Goal: Task Accomplishment & Management: Use online tool/utility

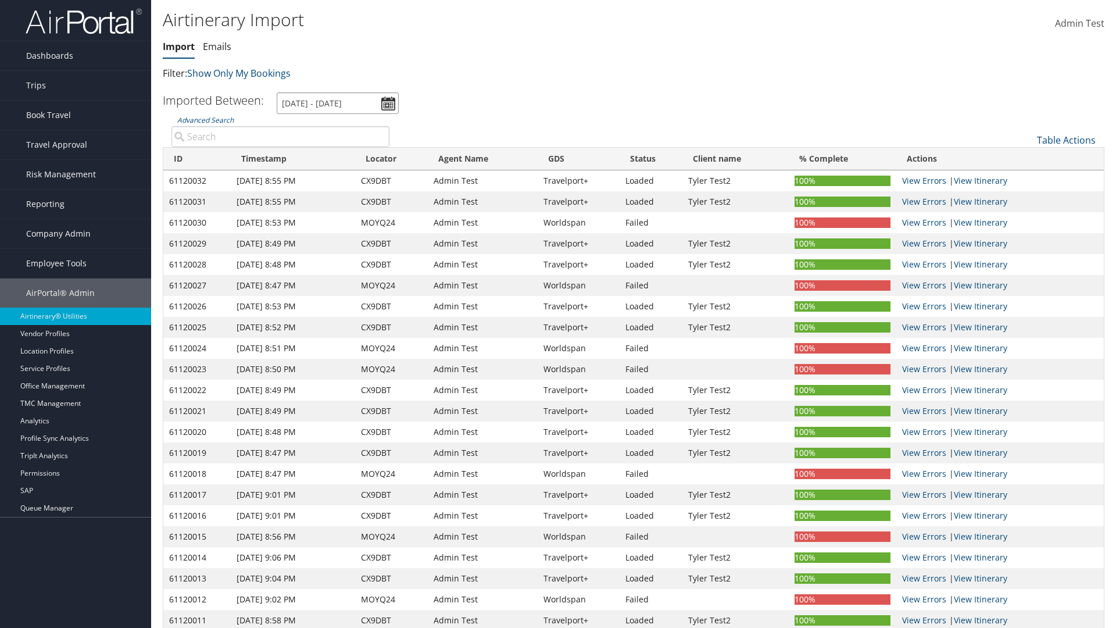
click at [338, 103] on input "[DATE] - [DATE]" at bounding box center [338, 103] width 122 height 22
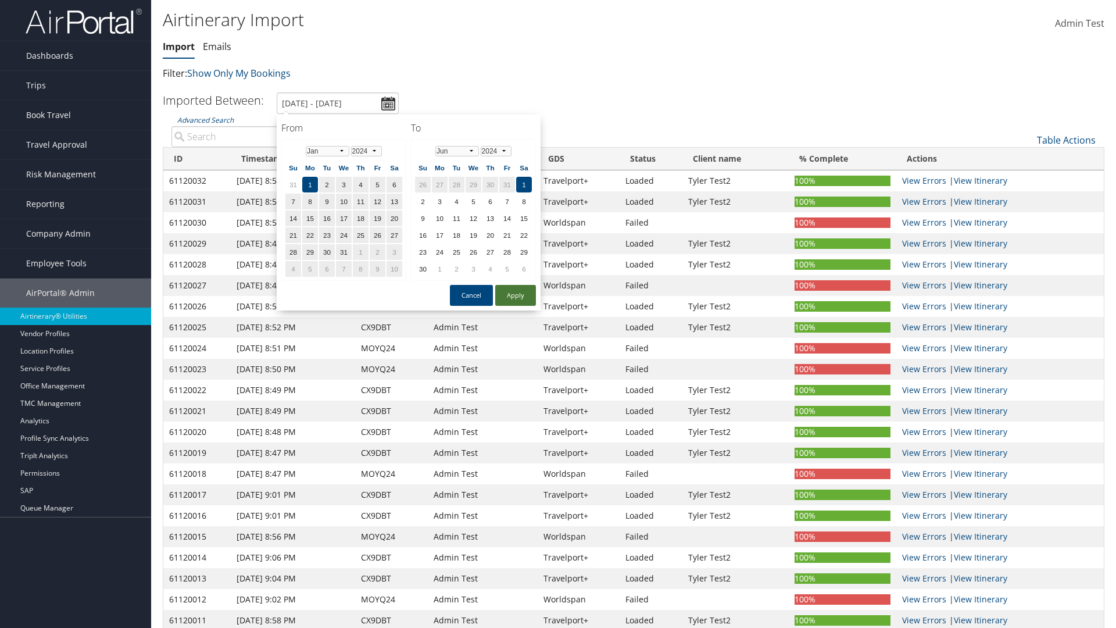
click at [516, 295] on button "Apply" at bounding box center [515, 295] width 41 height 21
type input "[DATE] - [DATE]"
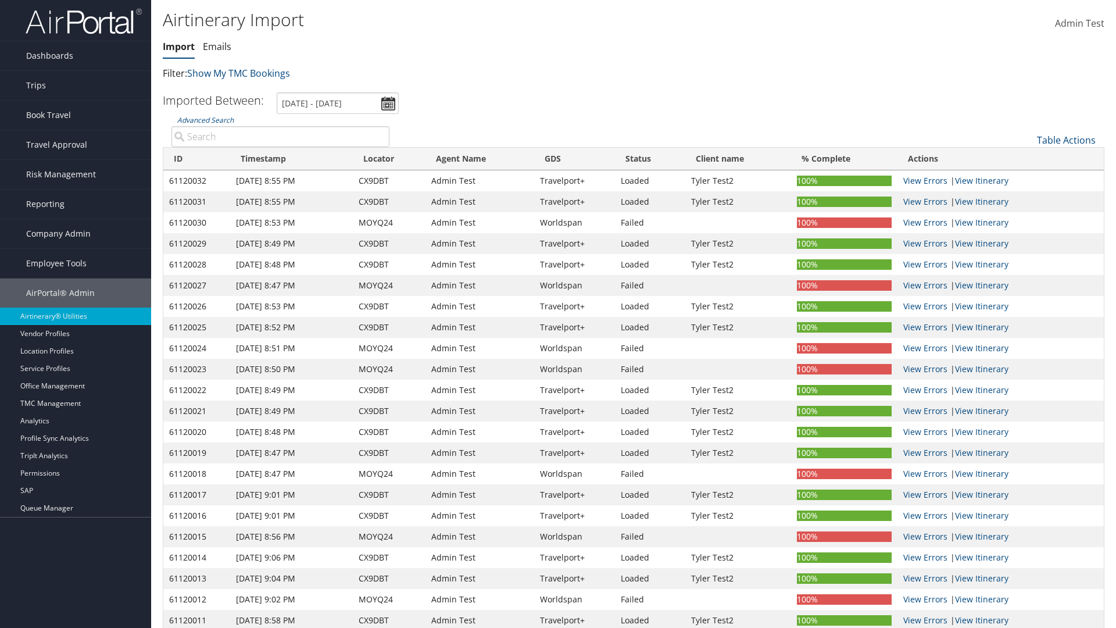
click at [197, 159] on th "ID" at bounding box center [196, 159] width 67 height 23
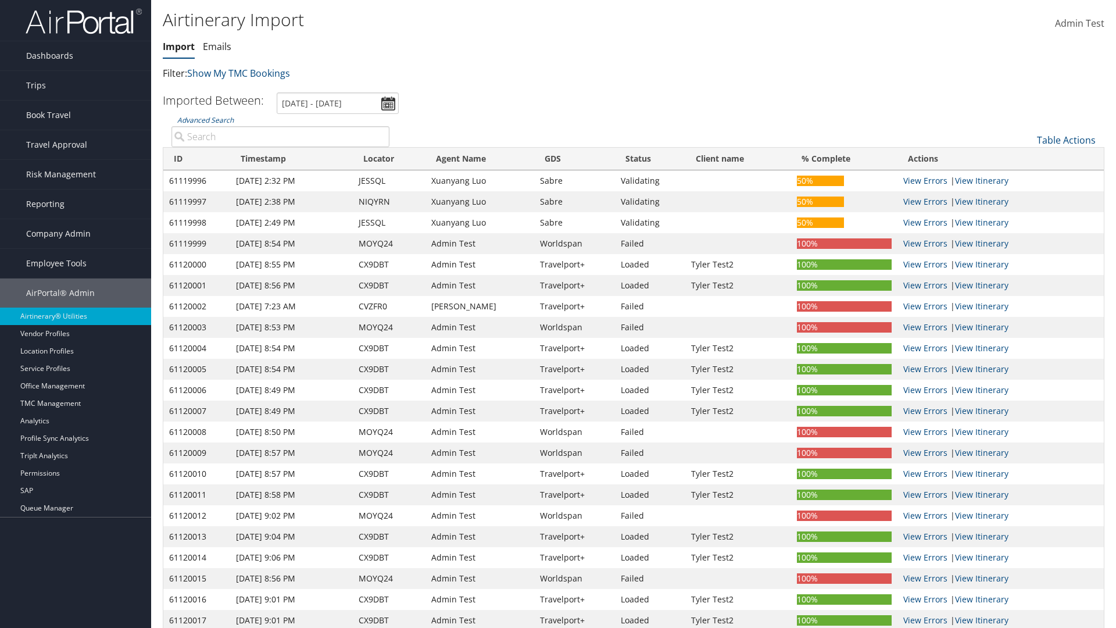
scroll to position [148, 0]
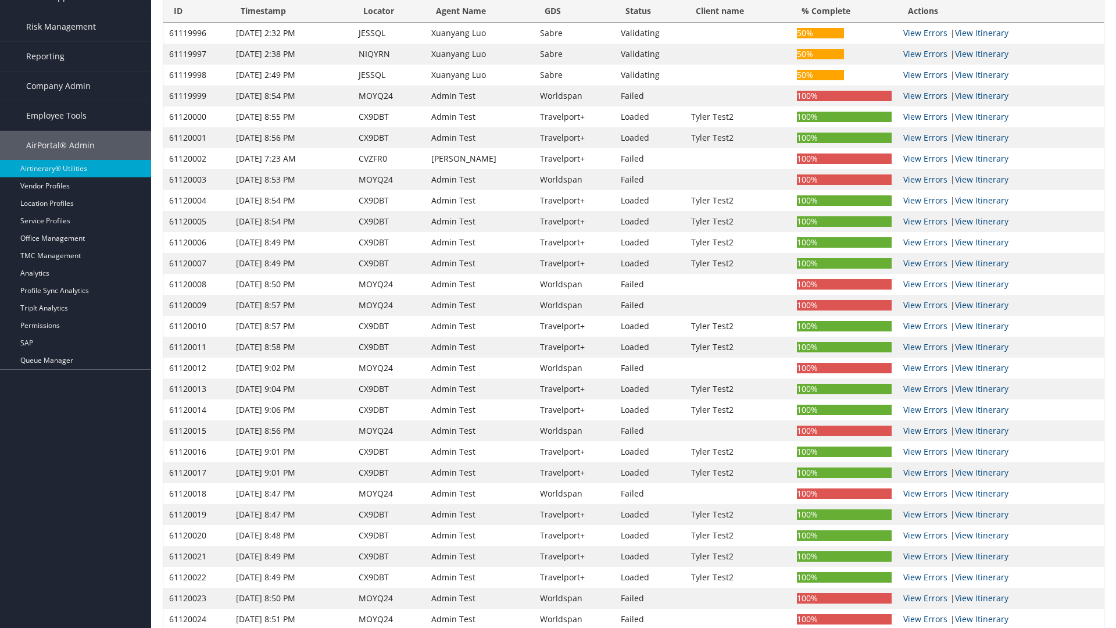
click at [197, 11] on th "ID" at bounding box center [196, 11] width 67 height 23
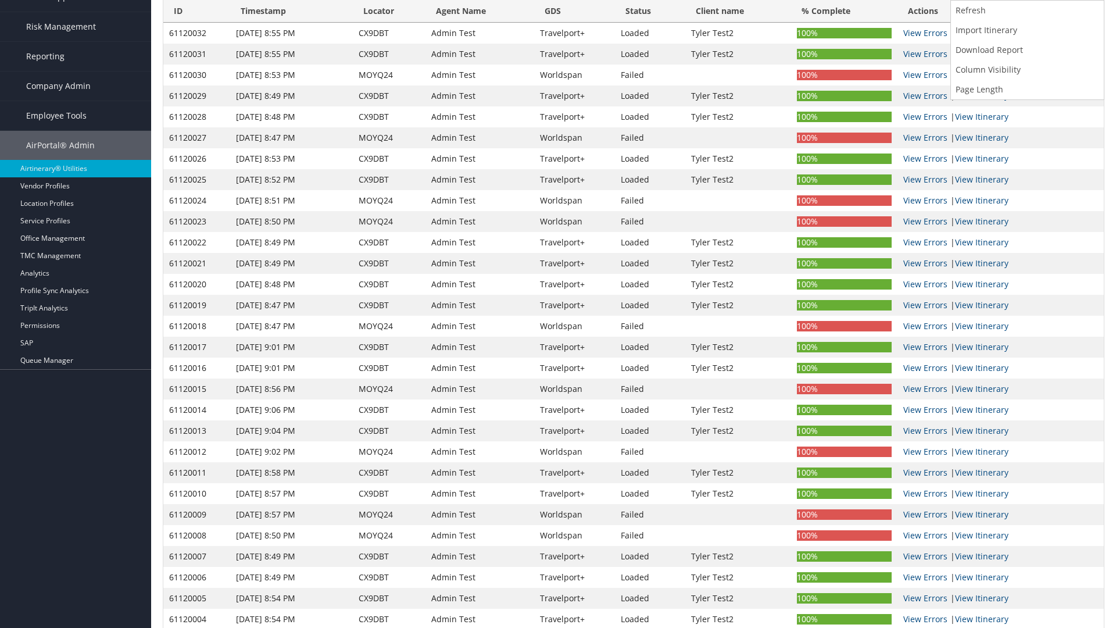
scroll to position [0, 0]
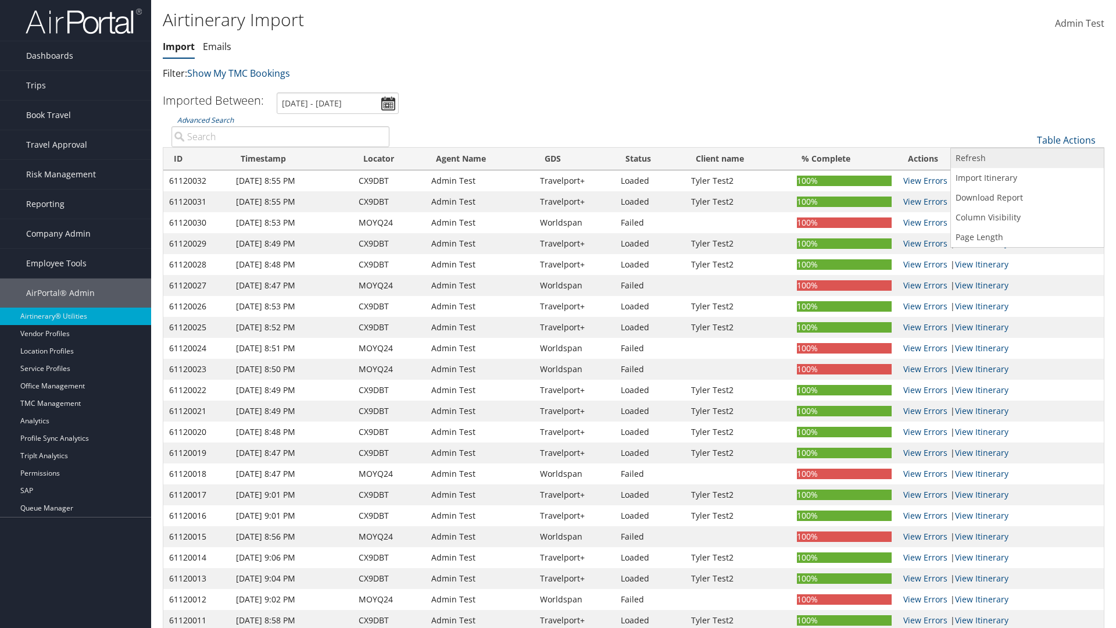
click at [1027, 158] on link "Refresh" at bounding box center [1027, 158] width 153 height 20
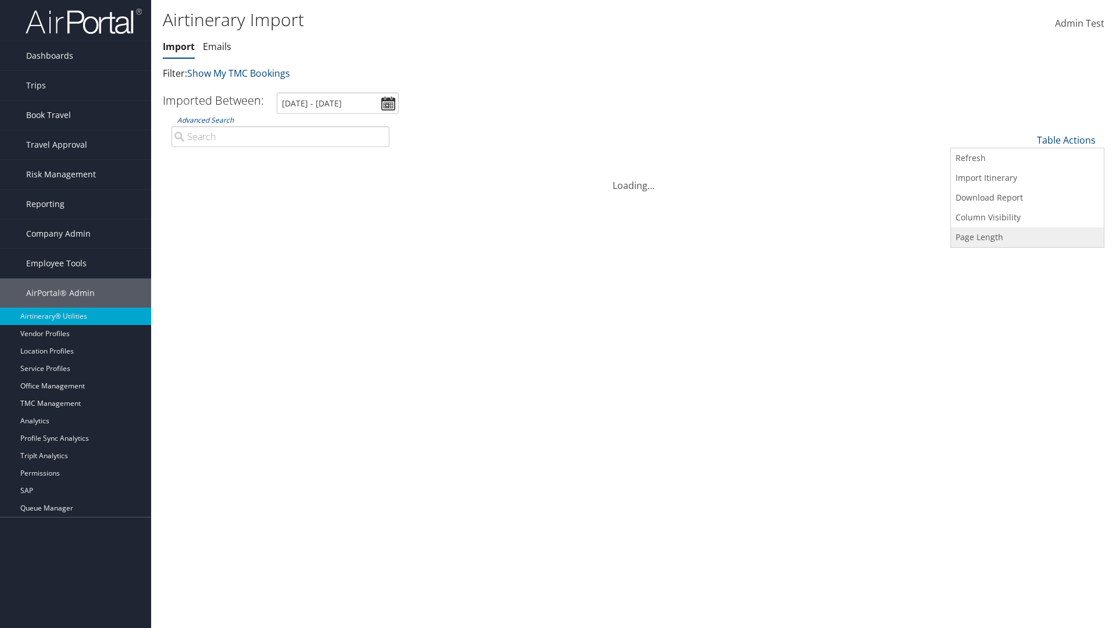
click at [1027, 237] on link "Page Length" at bounding box center [1027, 237] width 153 height 20
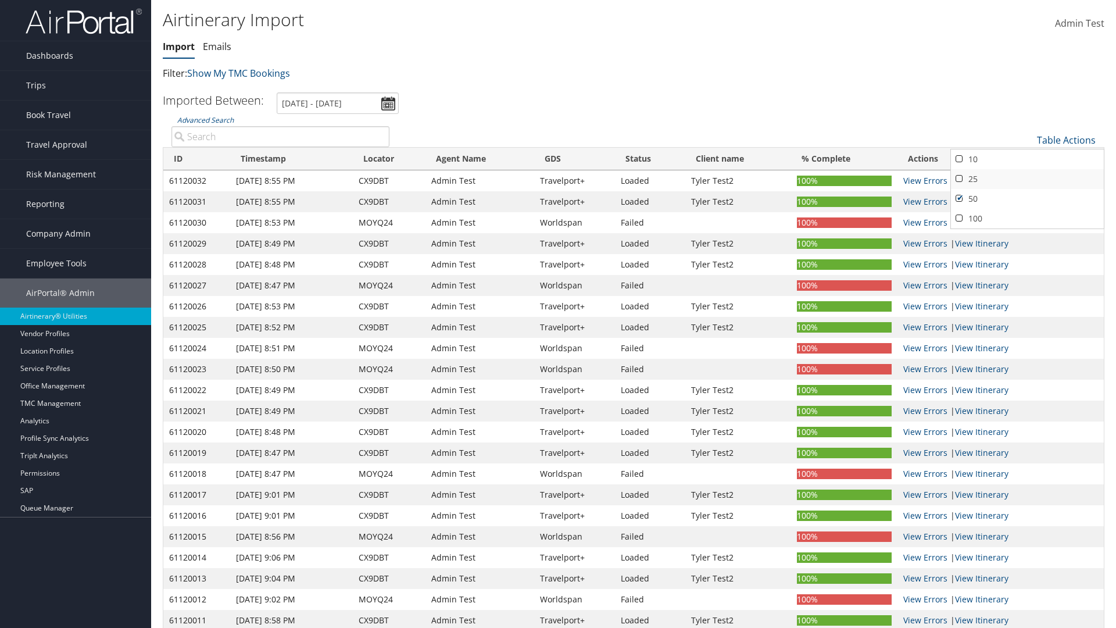
click at [1027, 179] on link "25" at bounding box center [1027, 179] width 153 height 20
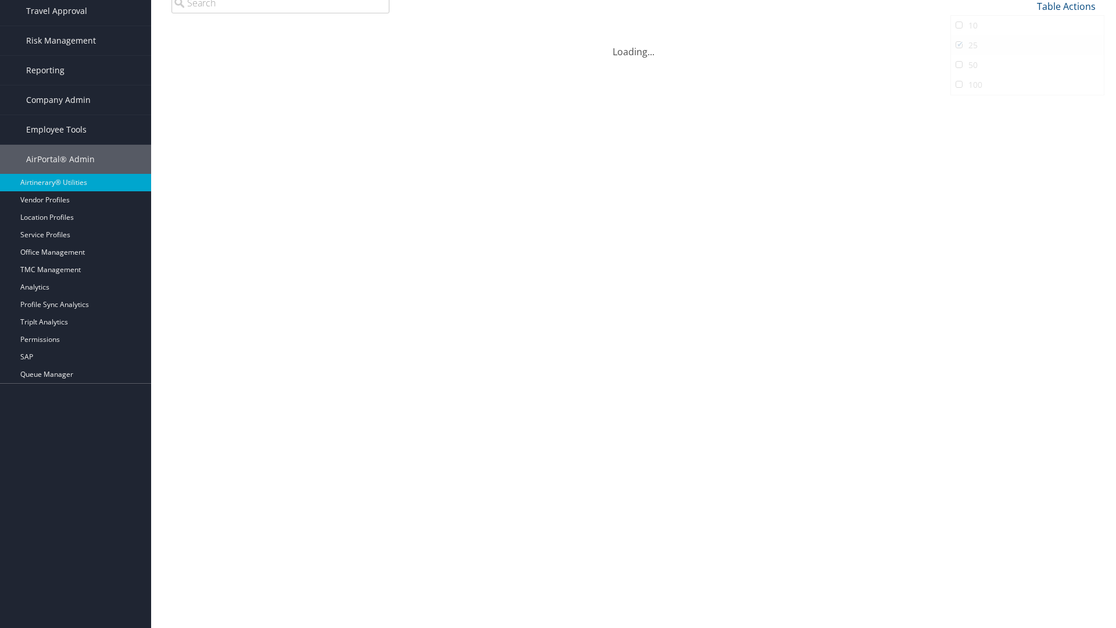
scroll to position [86, 0]
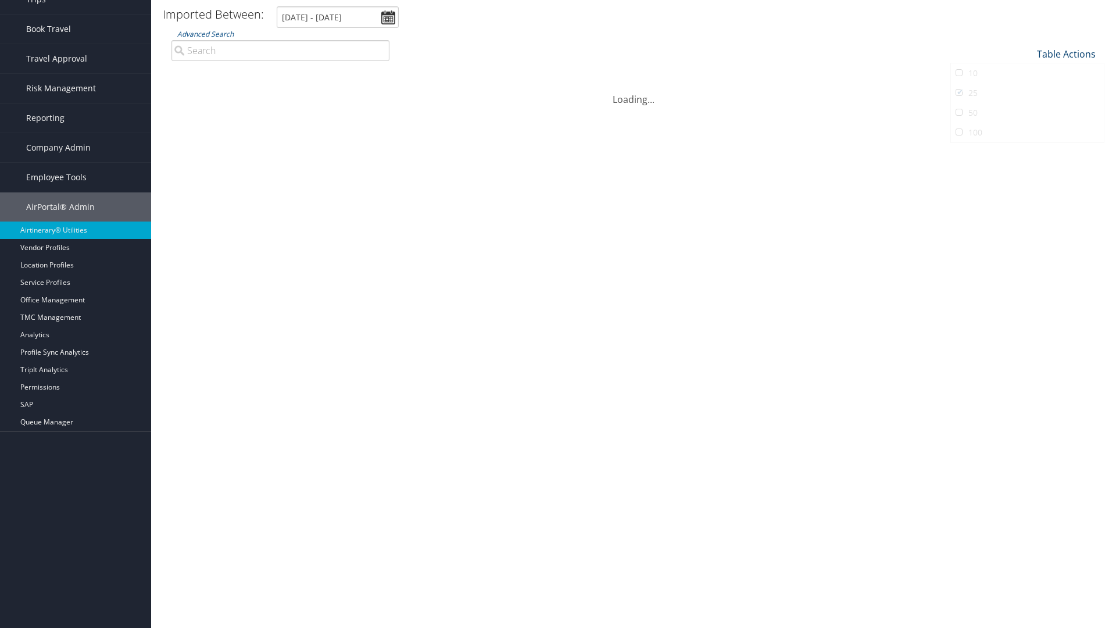
click at [1066, 54] on link "Table Actions" at bounding box center [1066, 54] width 59 height 13
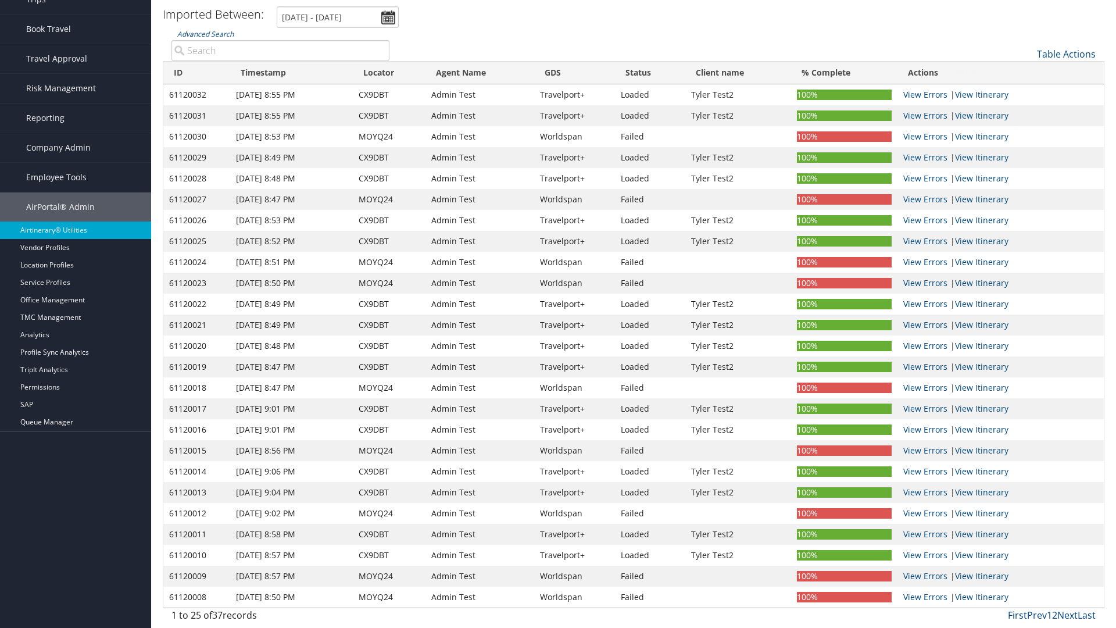
click at [1027, 72] on link "Refresh" at bounding box center [1027, 72] width 153 height 20
click at [1027, 151] on link "Page Length" at bounding box center [1027, 151] width 153 height 20
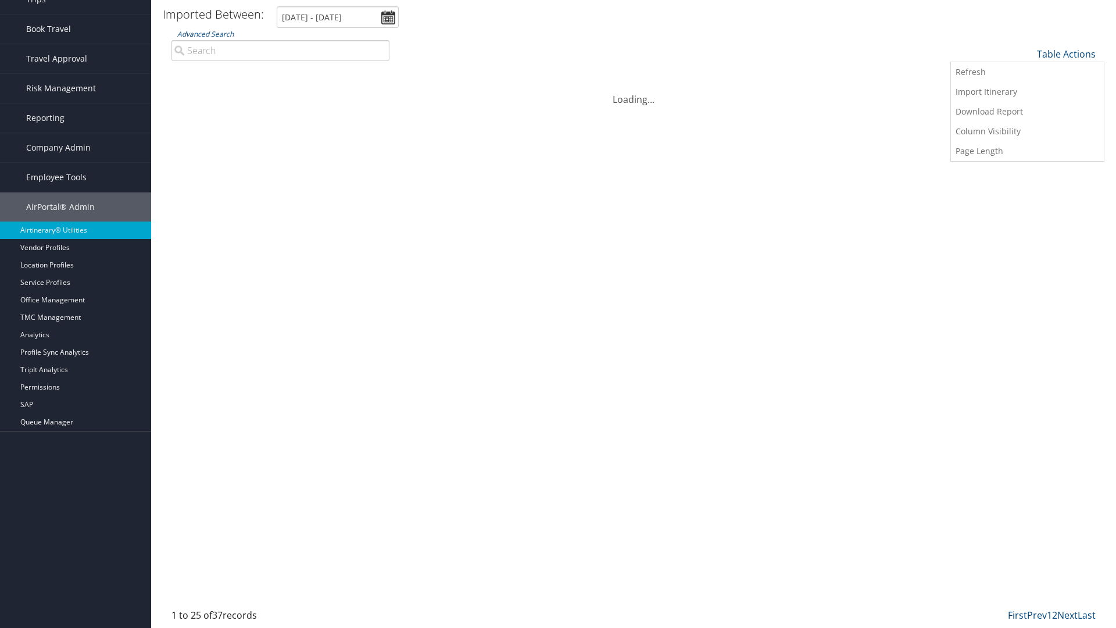
click at [1027, 113] on link "50" at bounding box center [1027, 113] width 153 height 20
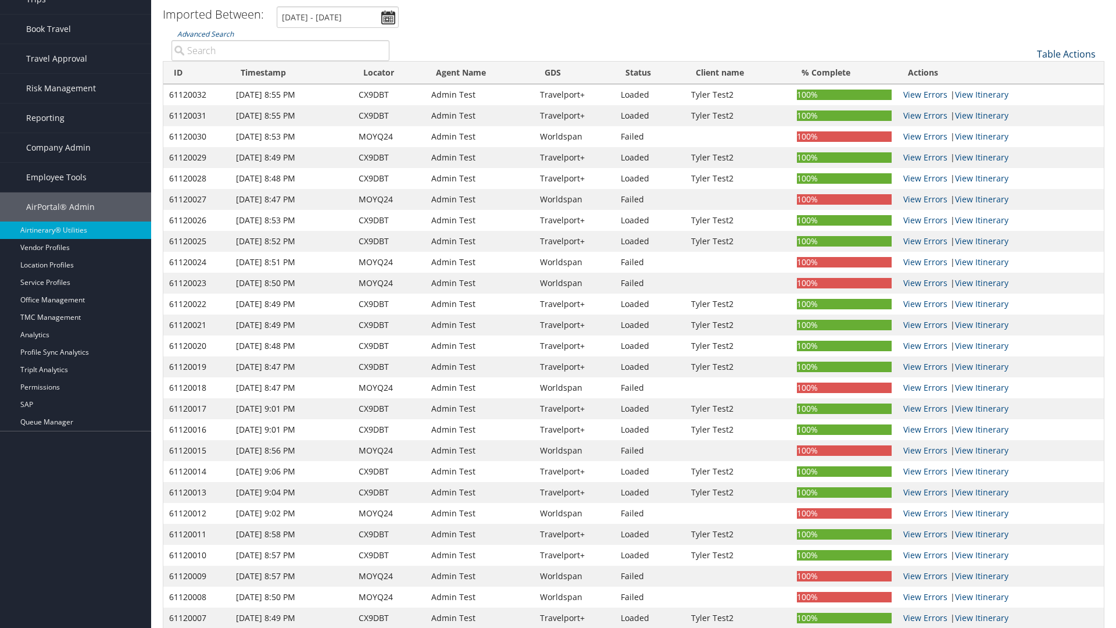
click at [1066, 54] on link "Table Actions" at bounding box center [1066, 54] width 59 height 13
